Goal: Information Seeking & Learning: Learn about a topic

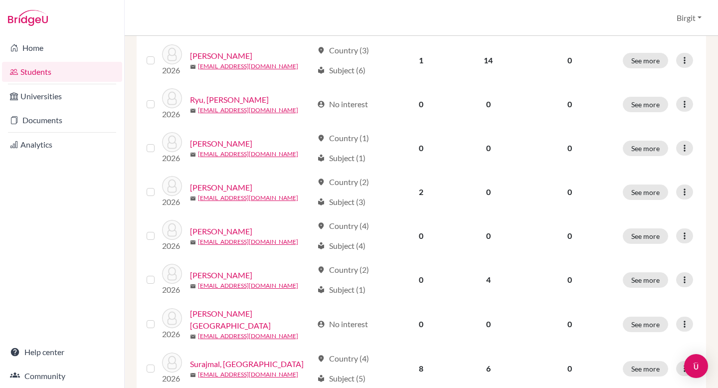
scroll to position [753, 0]
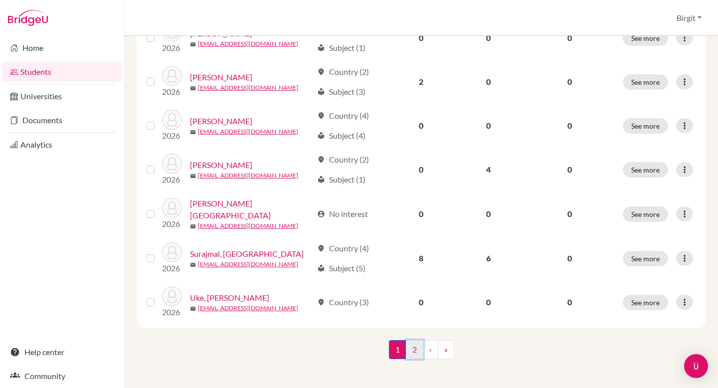
click at [406, 340] on link "2" at bounding box center [414, 349] width 17 height 19
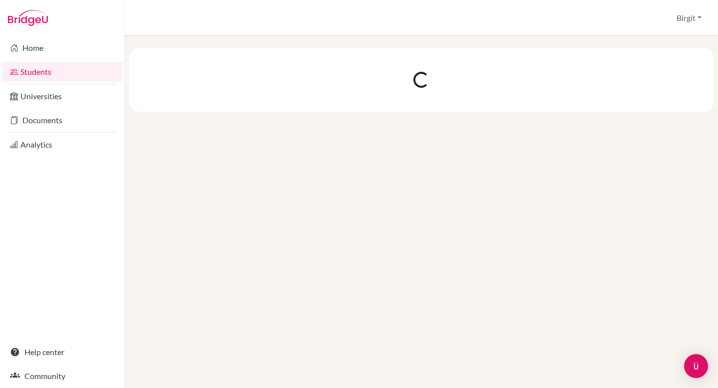
scroll to position [0, 0]
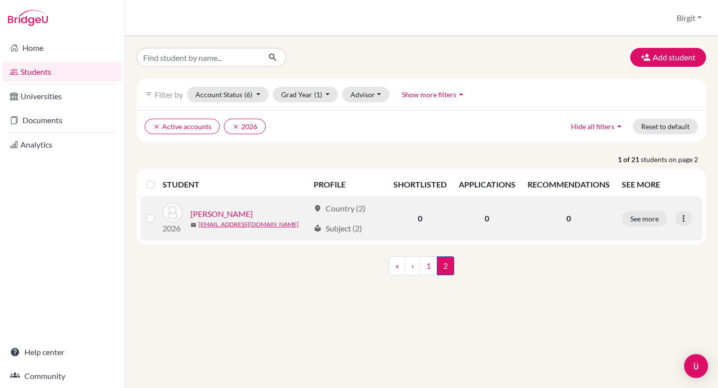
click at [227, 213] on link "[PERSON_NAME]" at bounding box center [221, 214] width 62 height 12
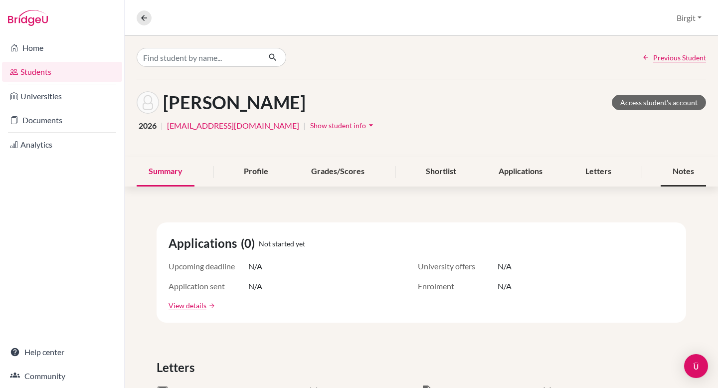
click at [672, 169] on div "Notes" at bounding box center [683, 171] width 45 height 29
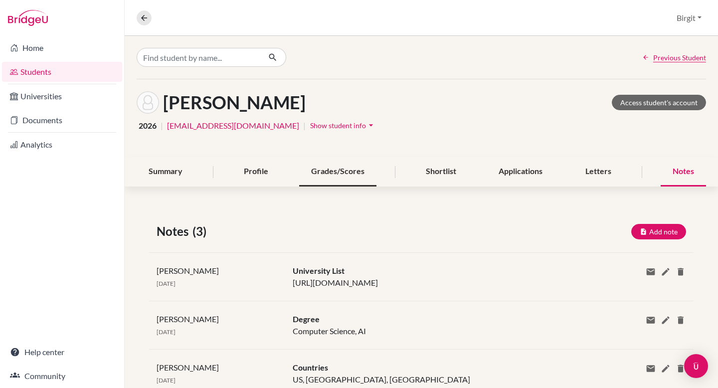
click at [327, 169] on div "Grades/Scores" at bounding box center [337, 171] width 77 height 29
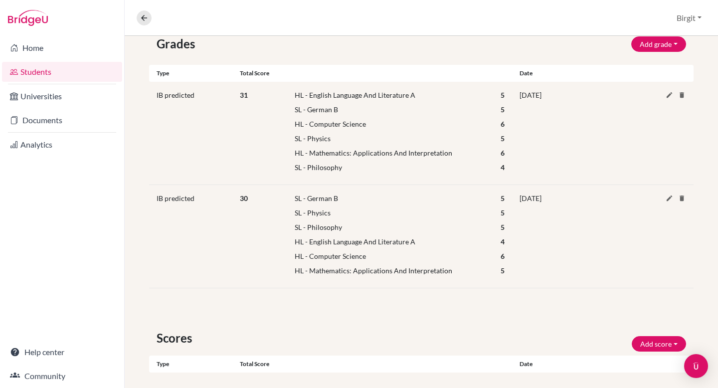
scroll to position [182, 0]
